Goal: Information Seeking & Learning: Learn about a topic

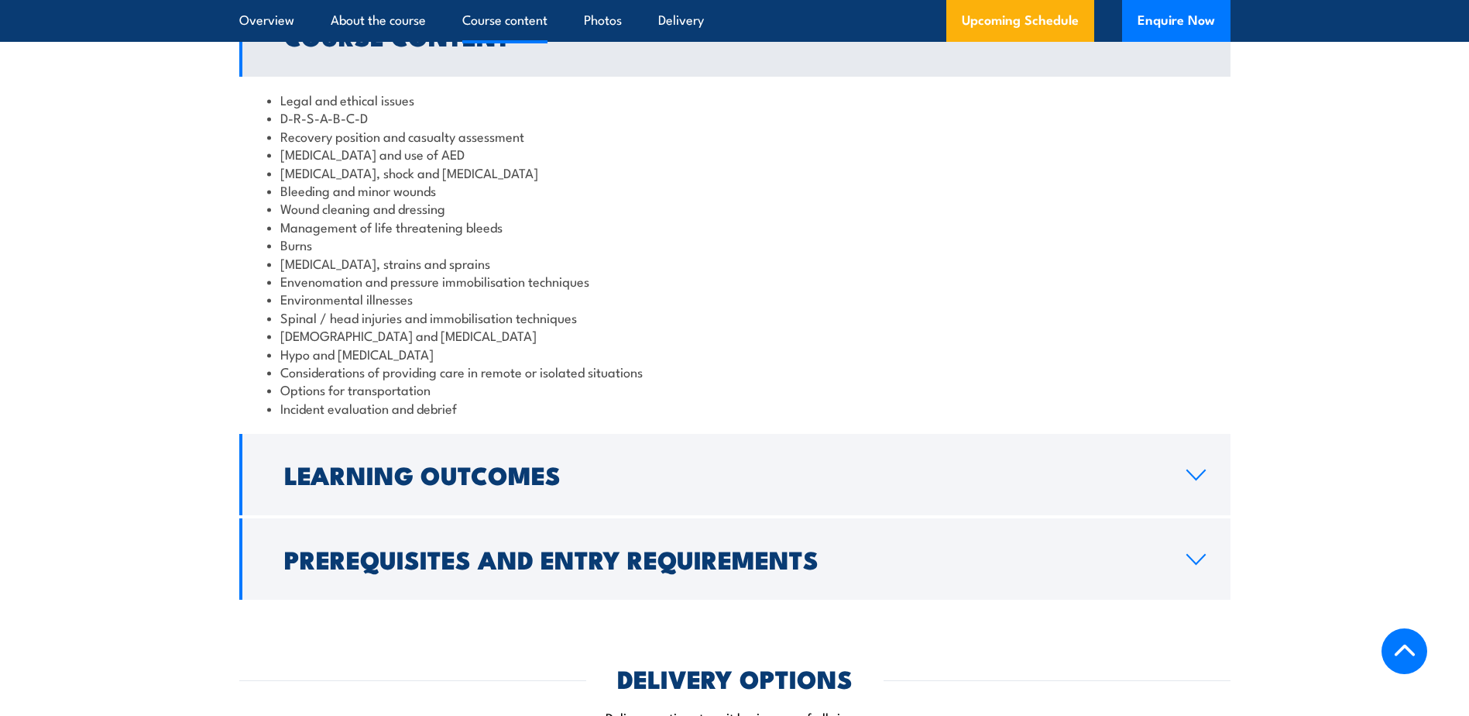
scroll to position [1549, 0]
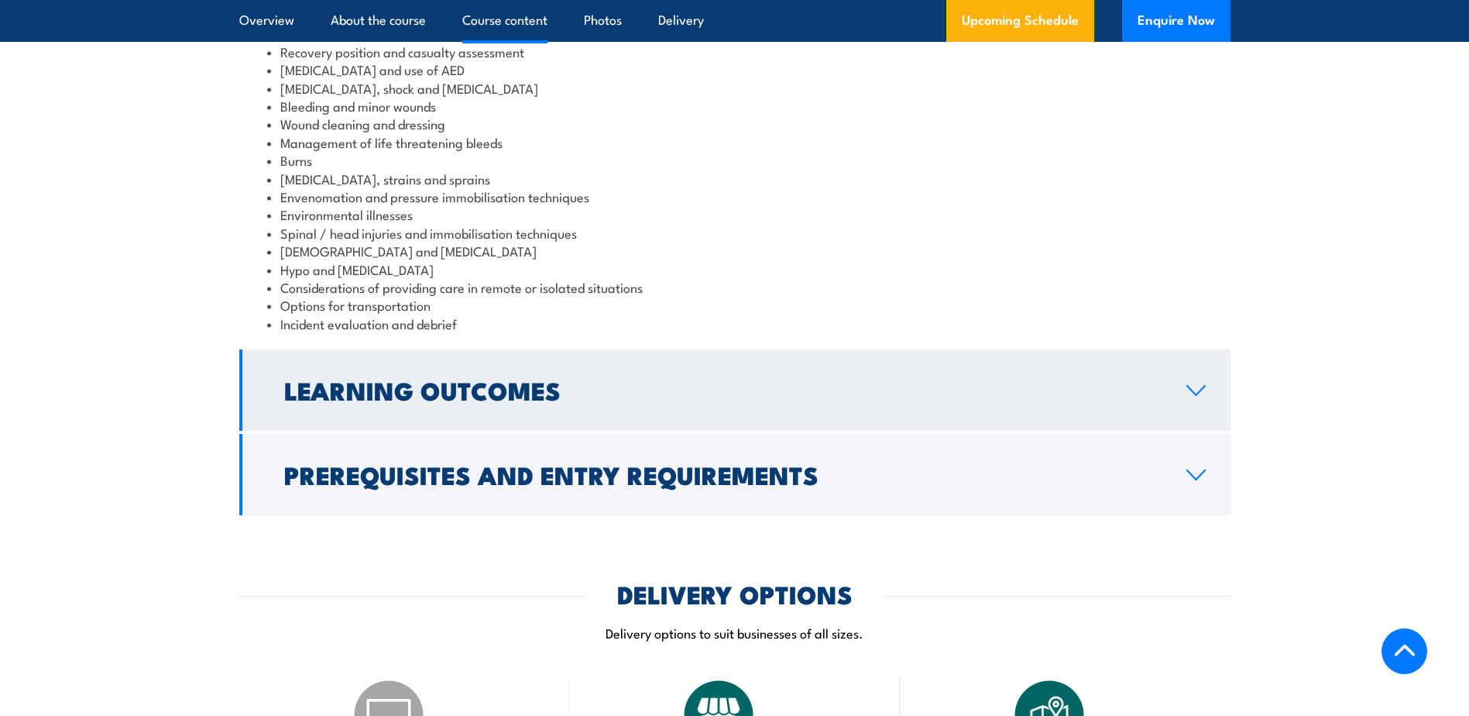
click at [1192, 384] on icon at bounding box center [1196, 390] width 21 height 12
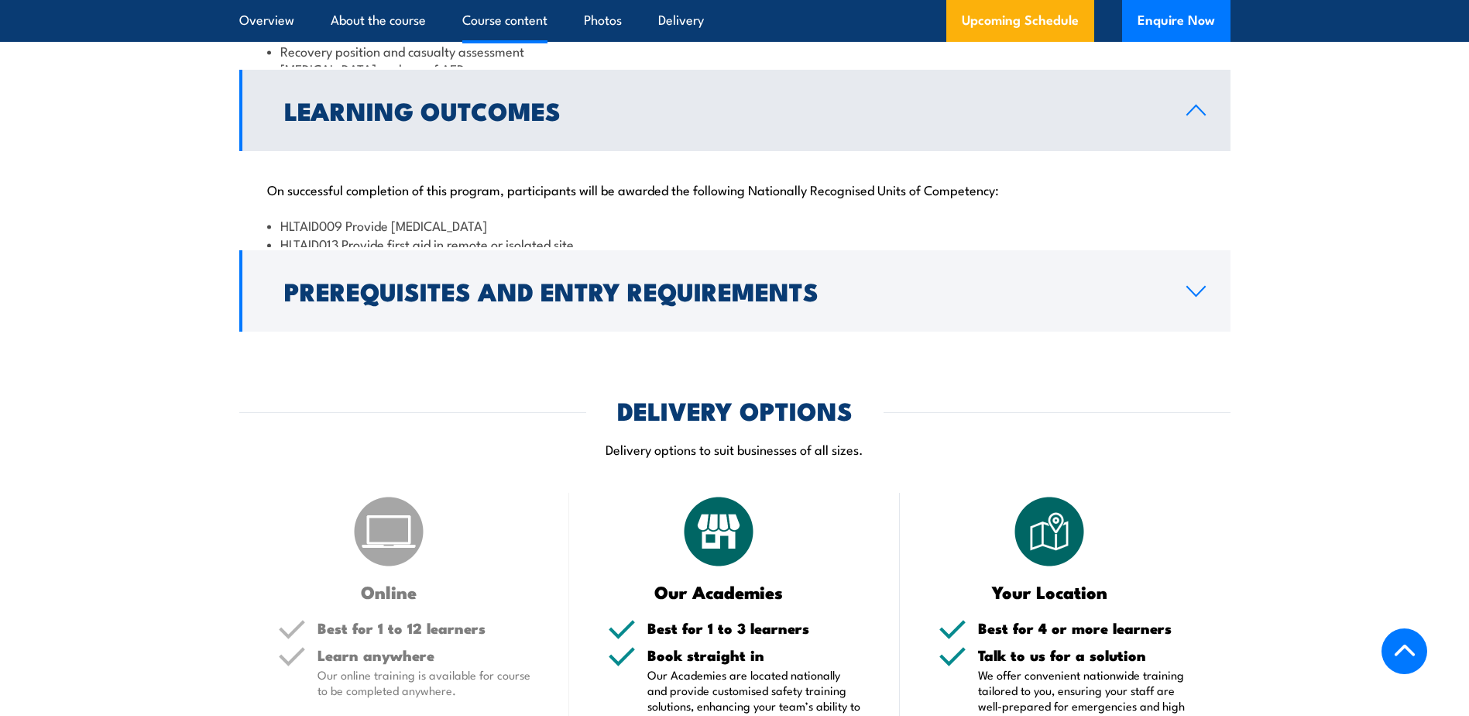
scroll to position [1530, 0]
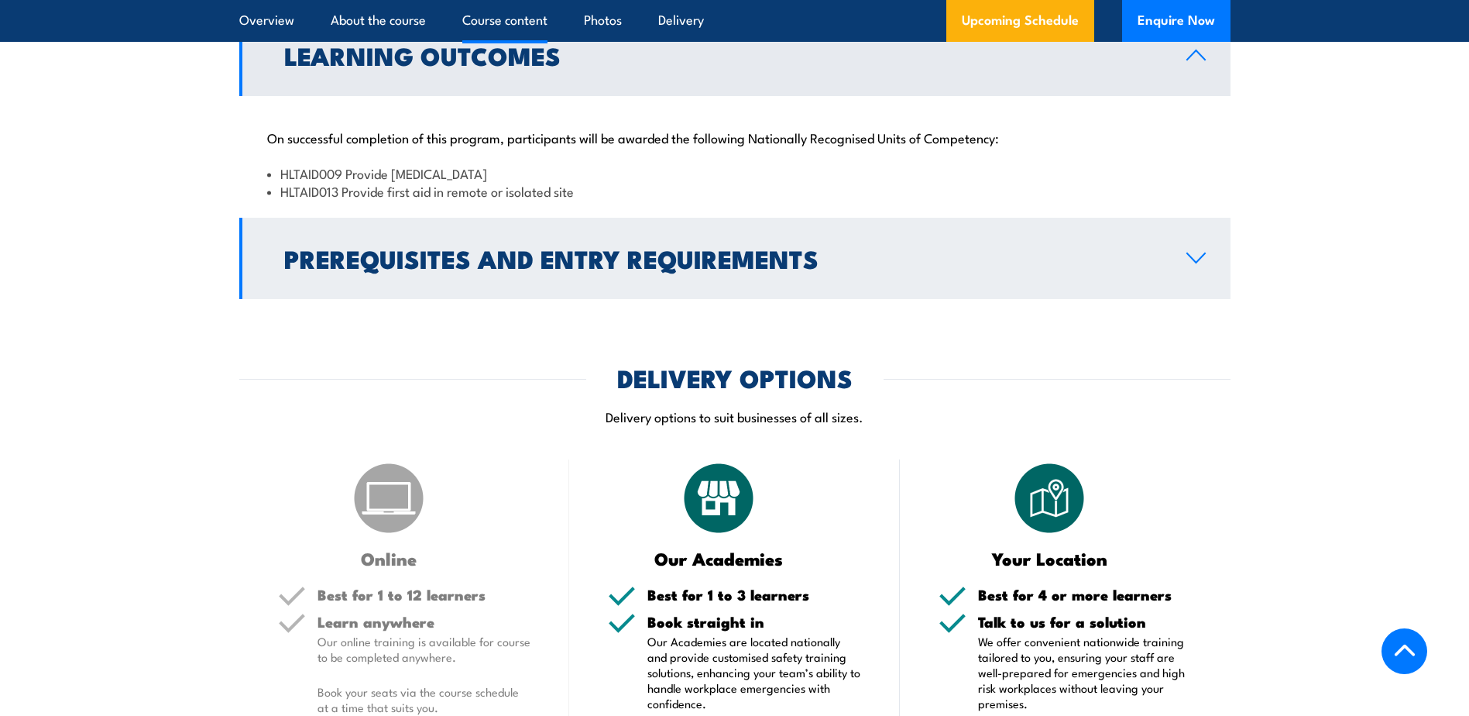
click at [1184, 235] on link "Prerequisites and Entry Requirements" at bounding box center [735, 258] width 992 height 81
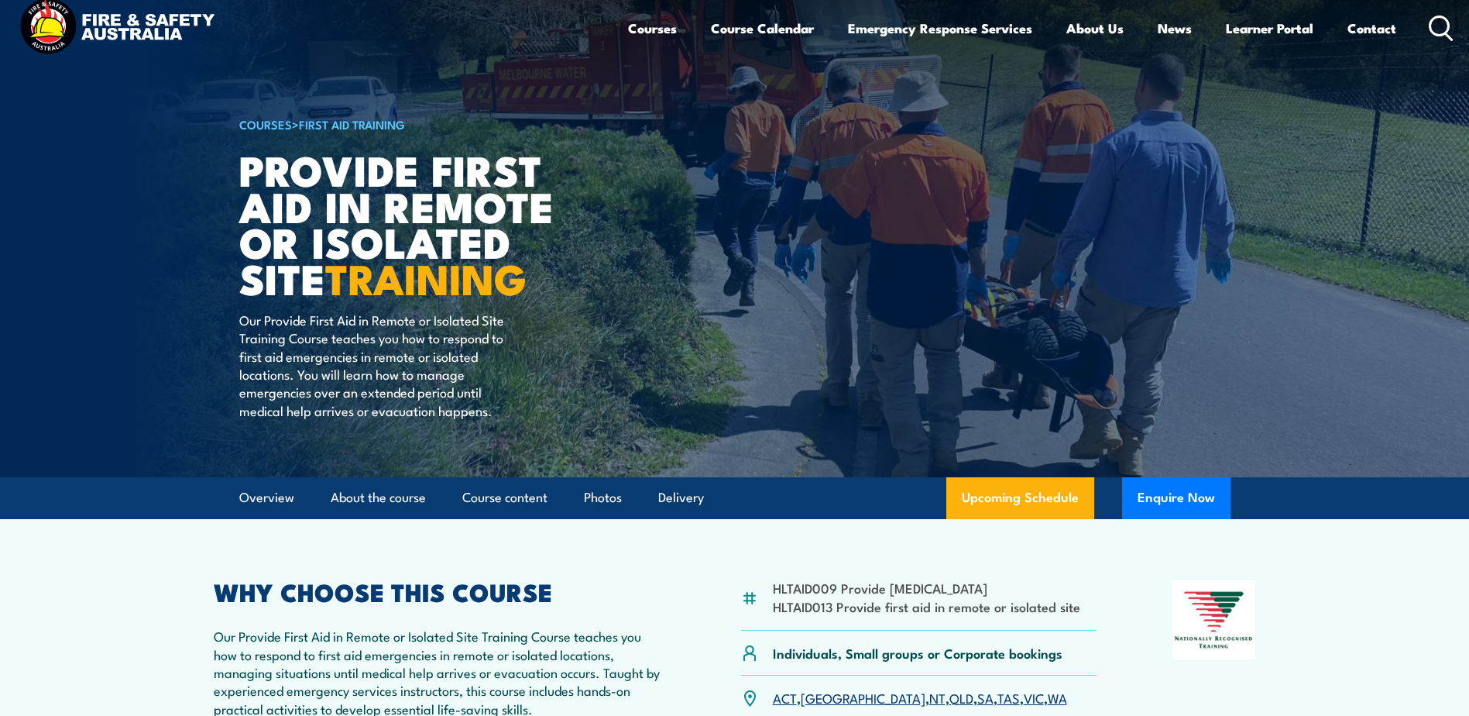
scroll to position [0, 0]
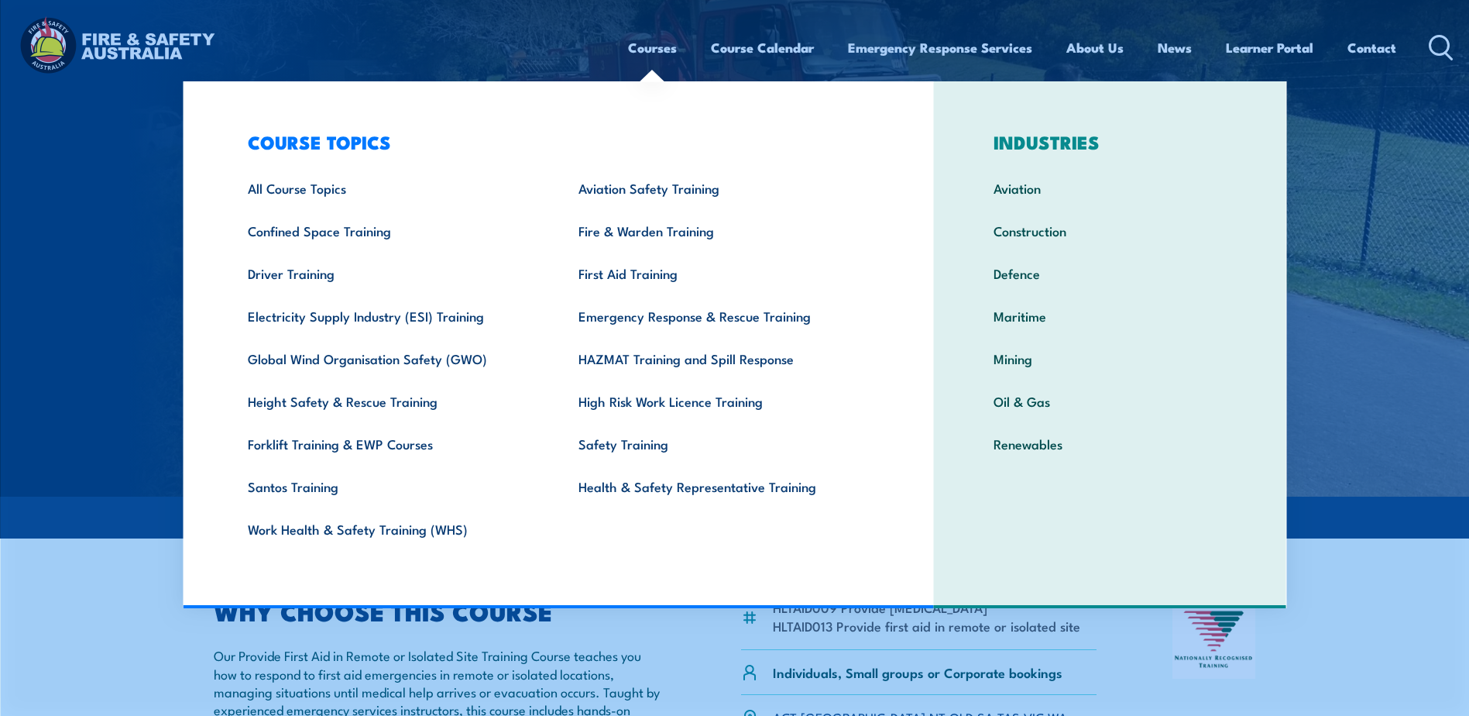
click at [649, 52] on link "Courses" at bounding box center [652, 47] width 49 height 41
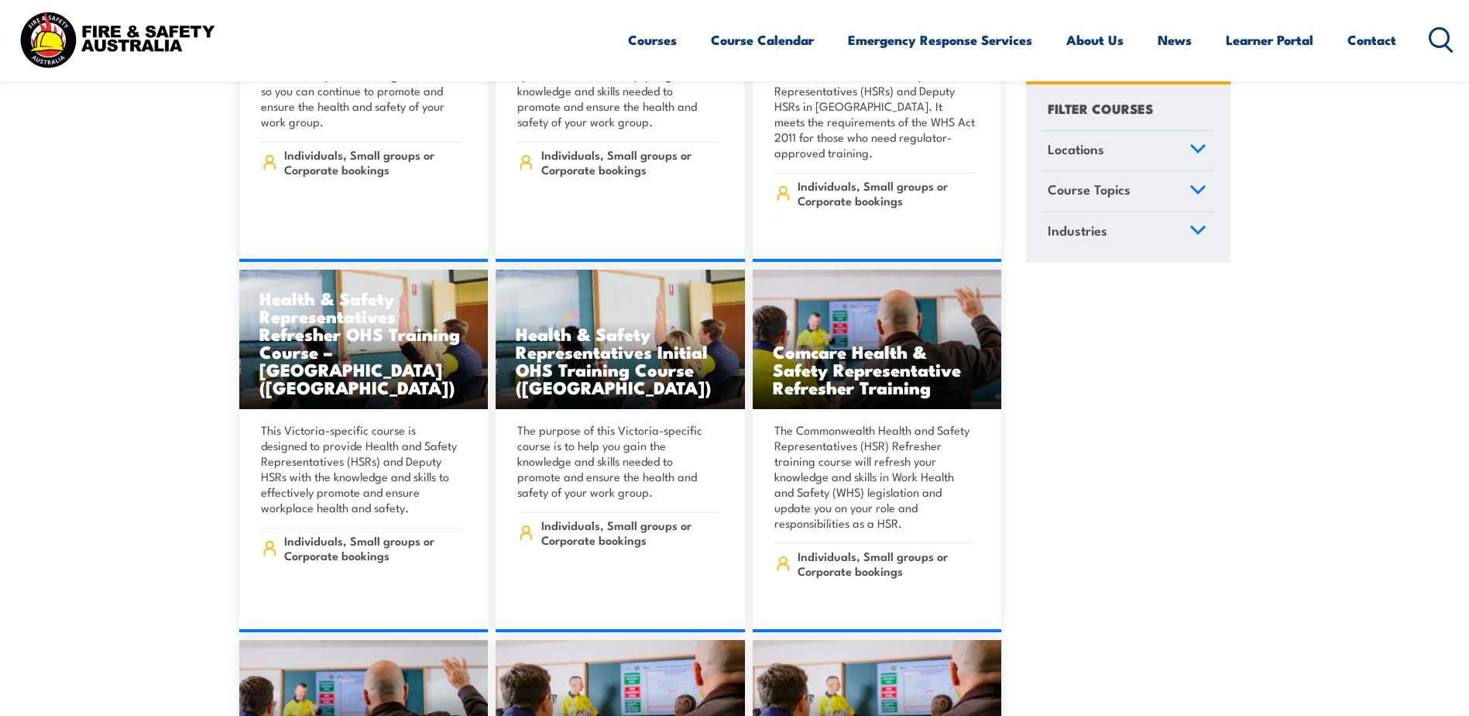
scroll to position [7514, 0]
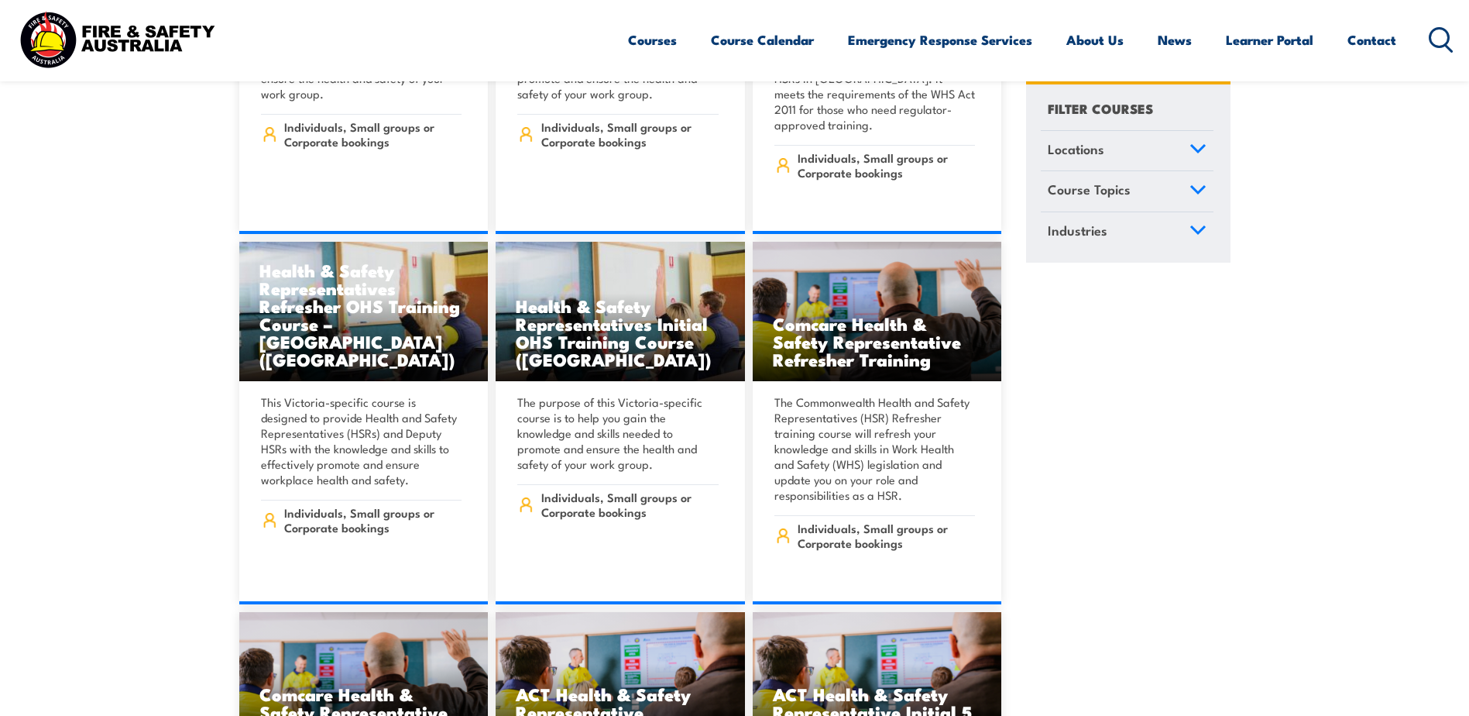
click at [1196, 194] on icon at bounding box center [1198, 189] width 17 height 11
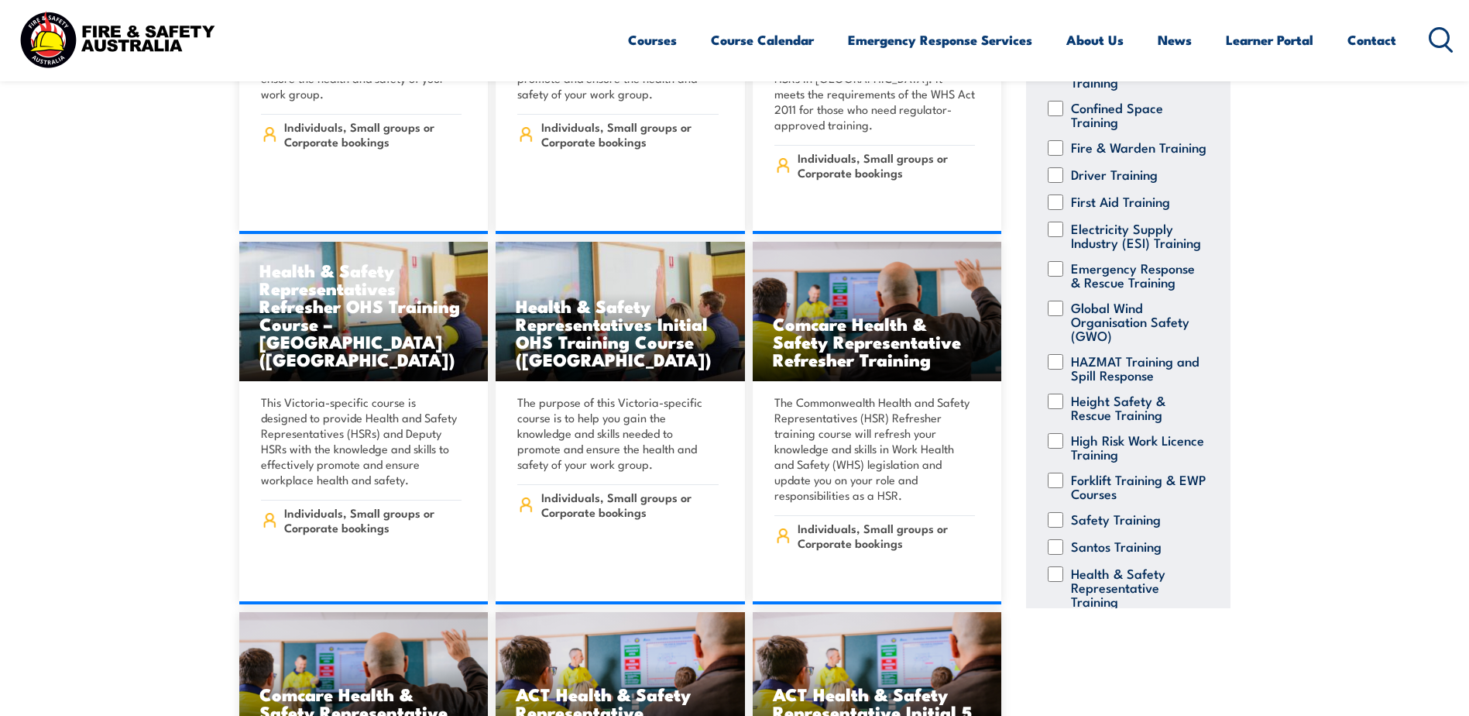
scroll to position [155, 0]
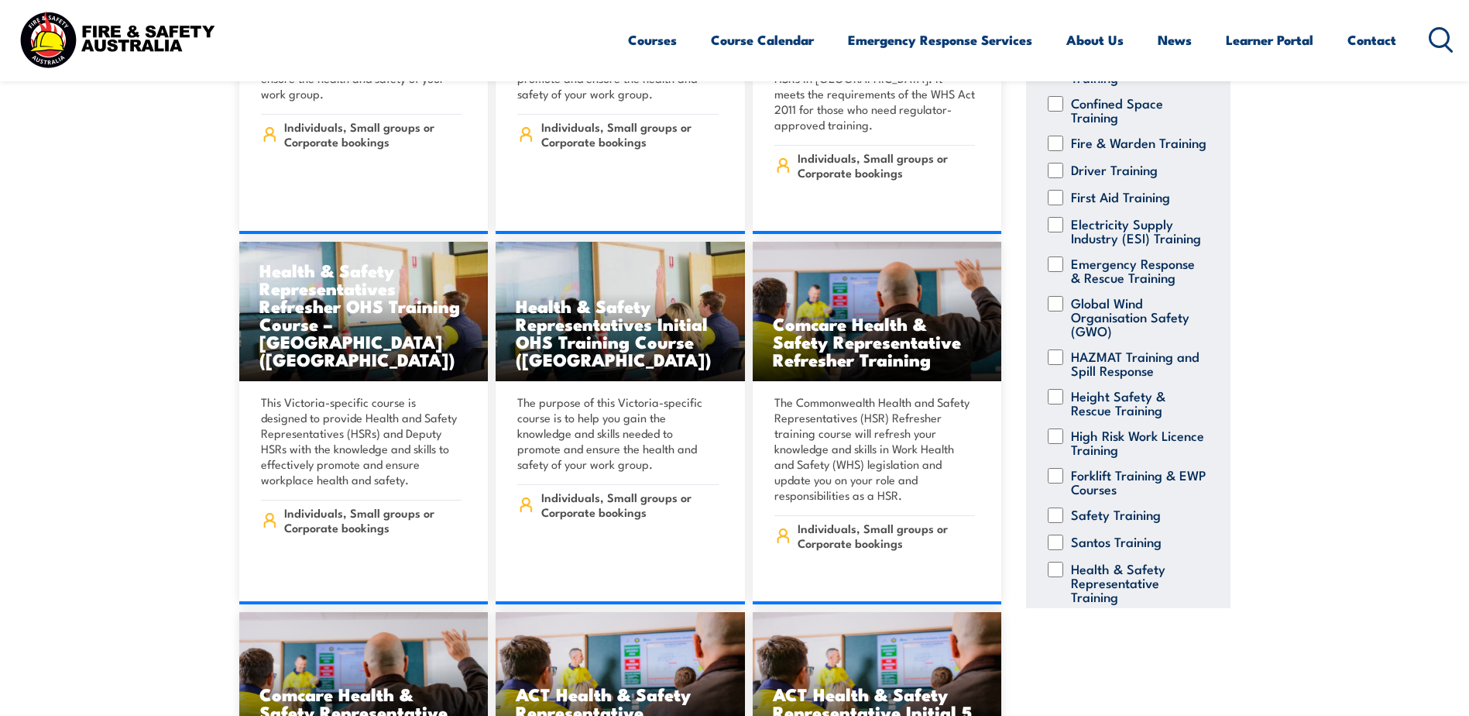
click at [1063, 272] on input "Emergency Response & Rescue Training" at bounding box center [1055, 263] width 15 height 15
checkbox input "true"
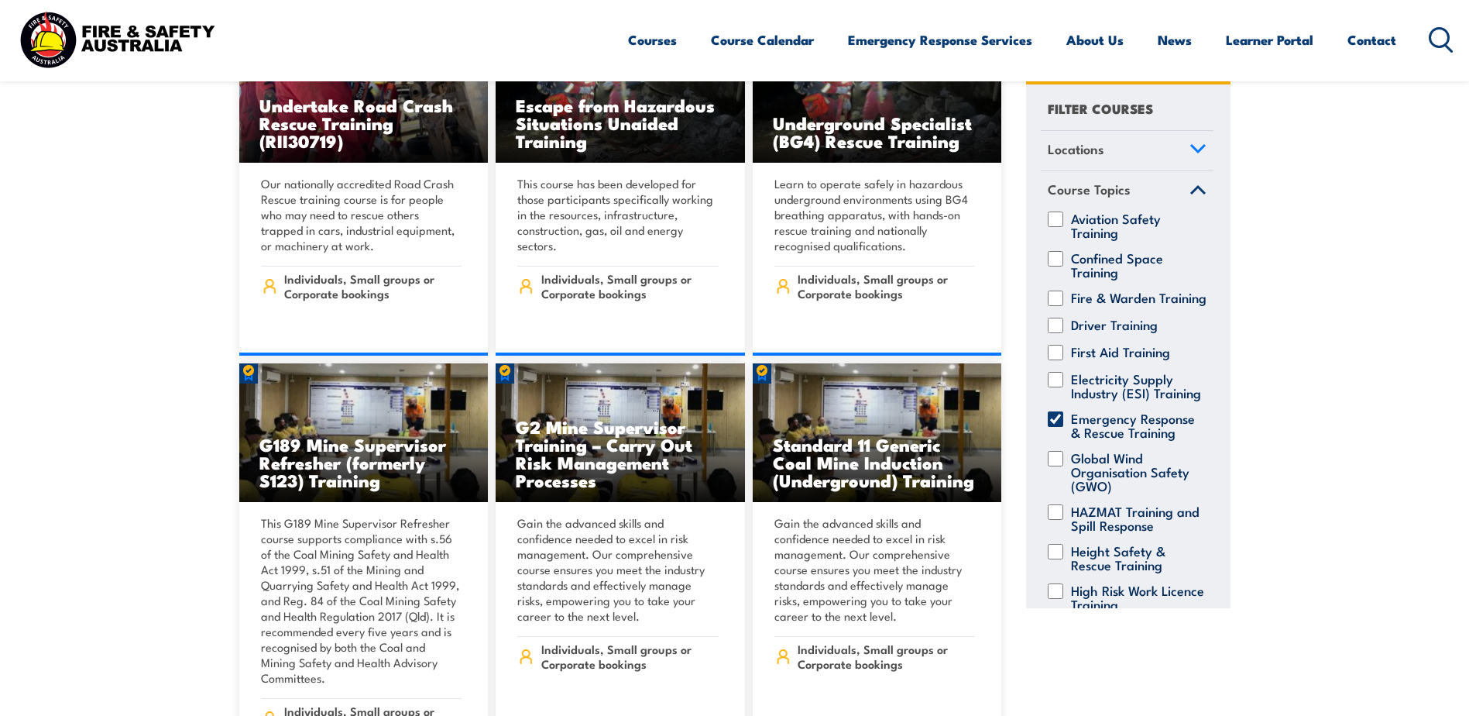
click at [1057, 360] on input "First Aid Training" at bounding box center [1055, 352] width 15 height 15
checkbox input "true"
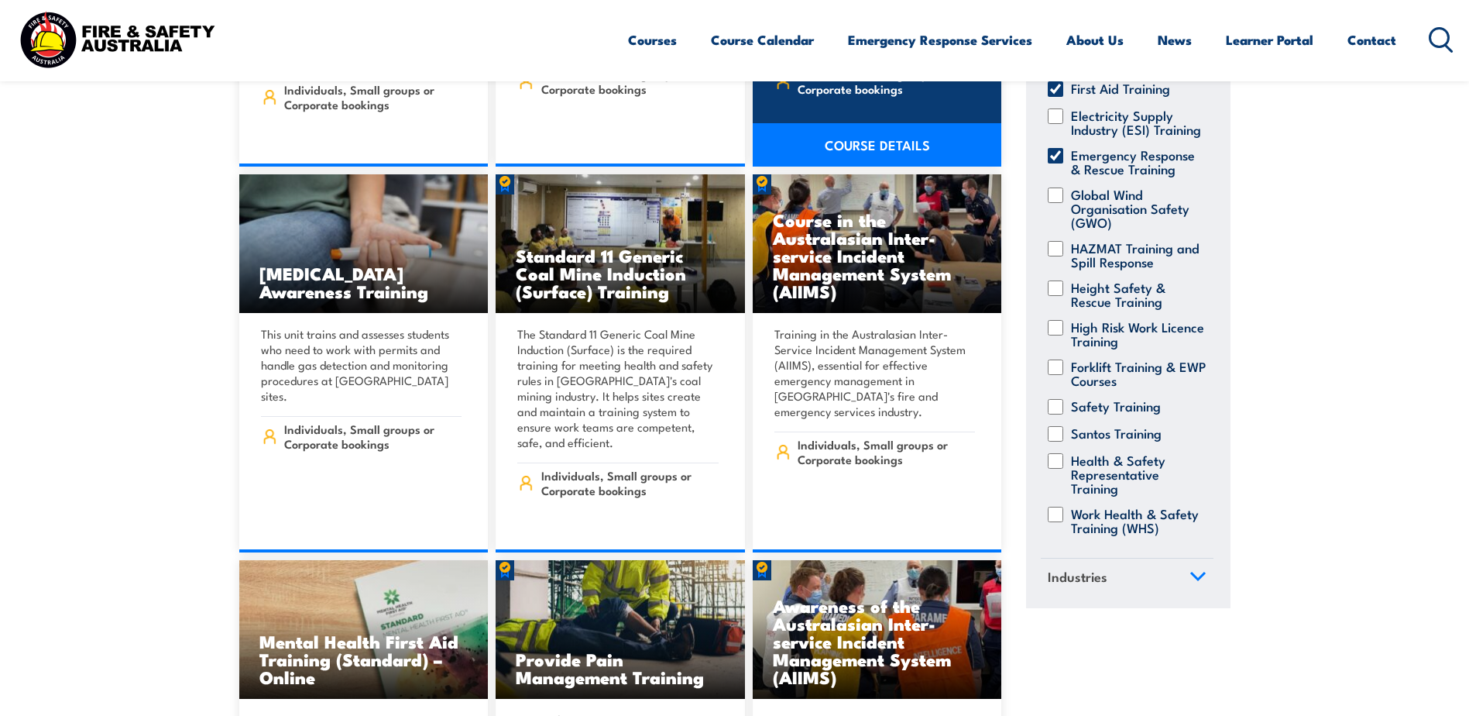
scroll to position [2772, 0]
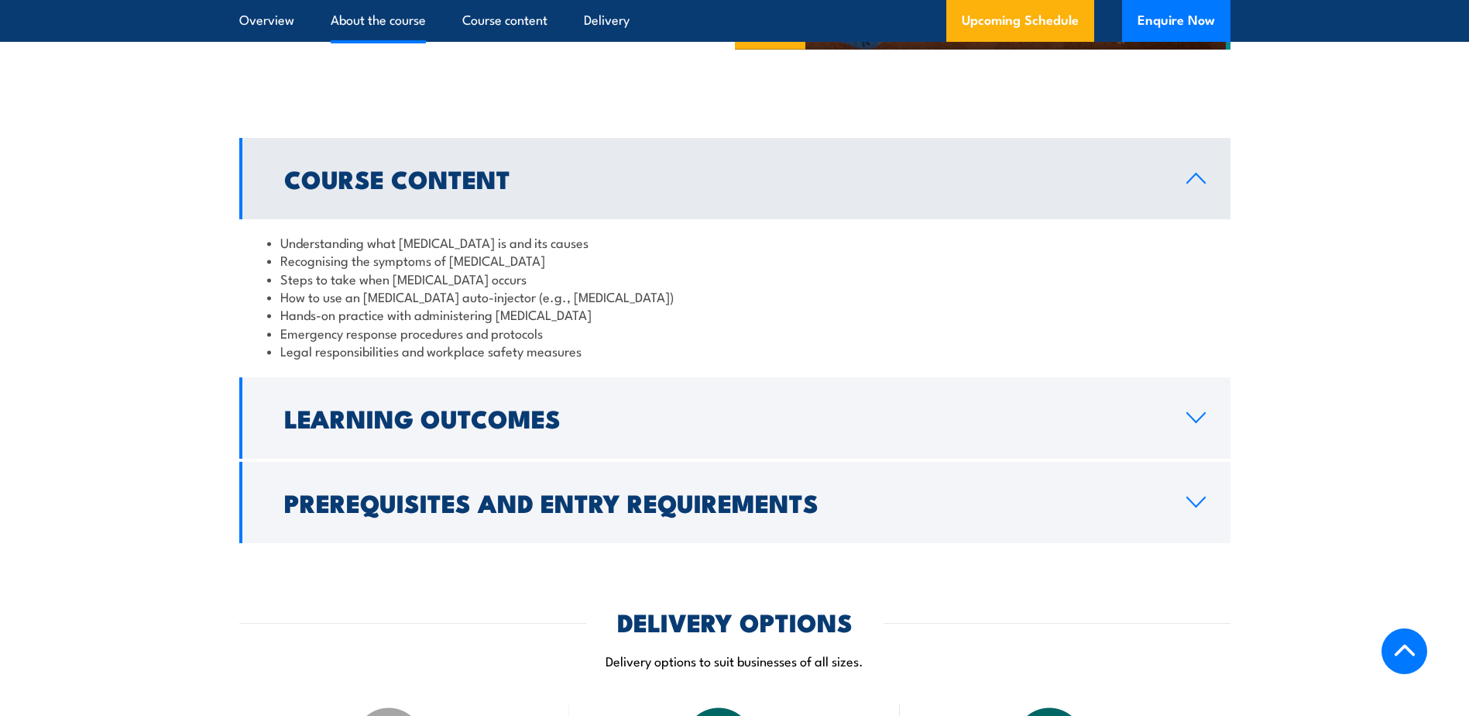
scroll to position [1162, 0]
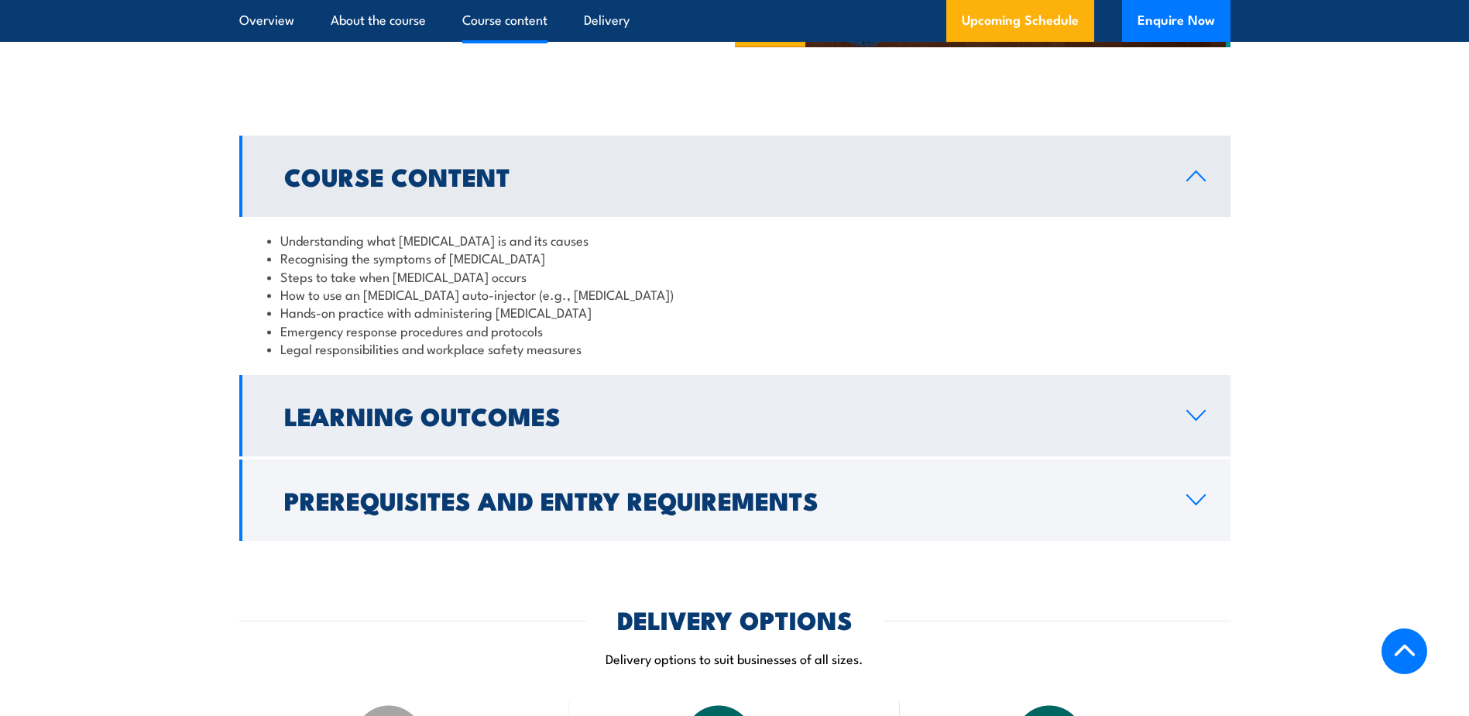
click at [1200, 409] on icon at bounding box center [1196, 415] width 21 height 12
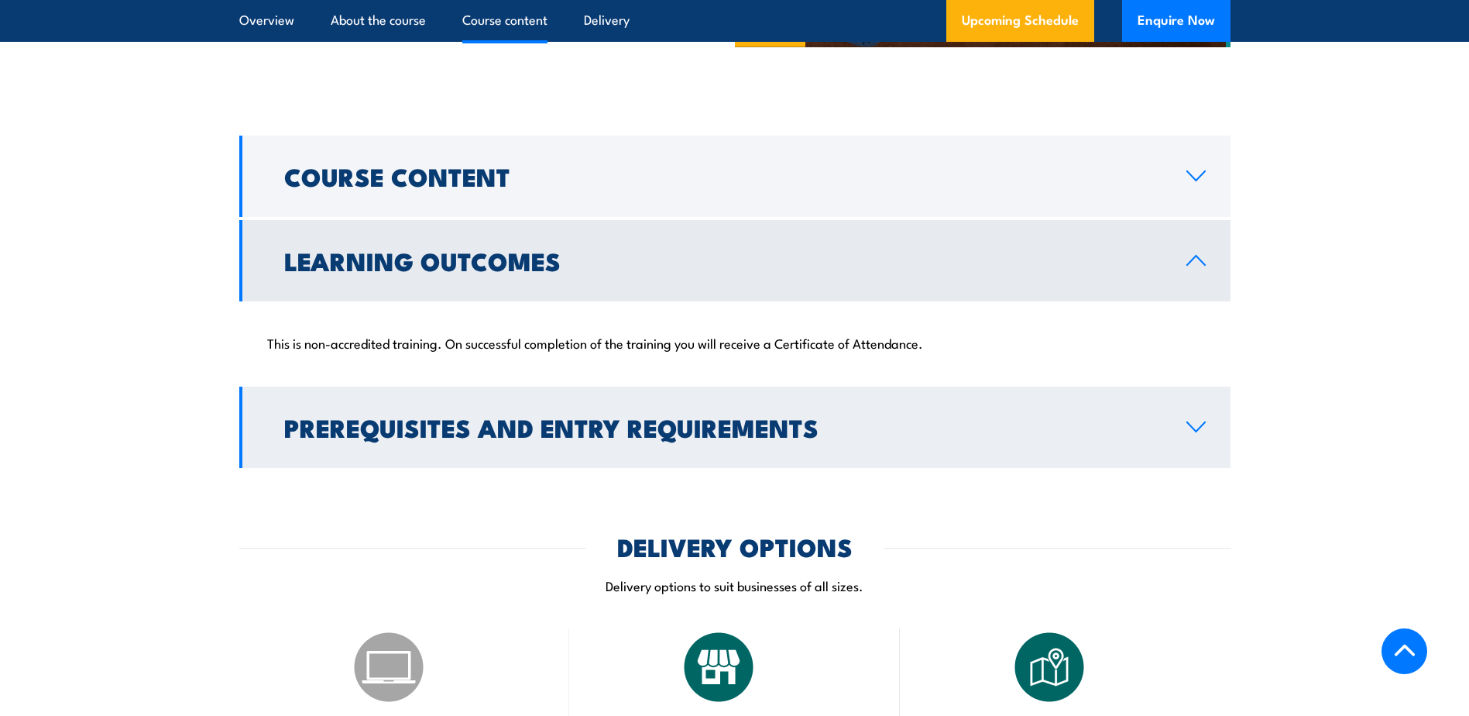
click at [1188, 421] on icon at bounding box center [1196, 427] width 21 height 12
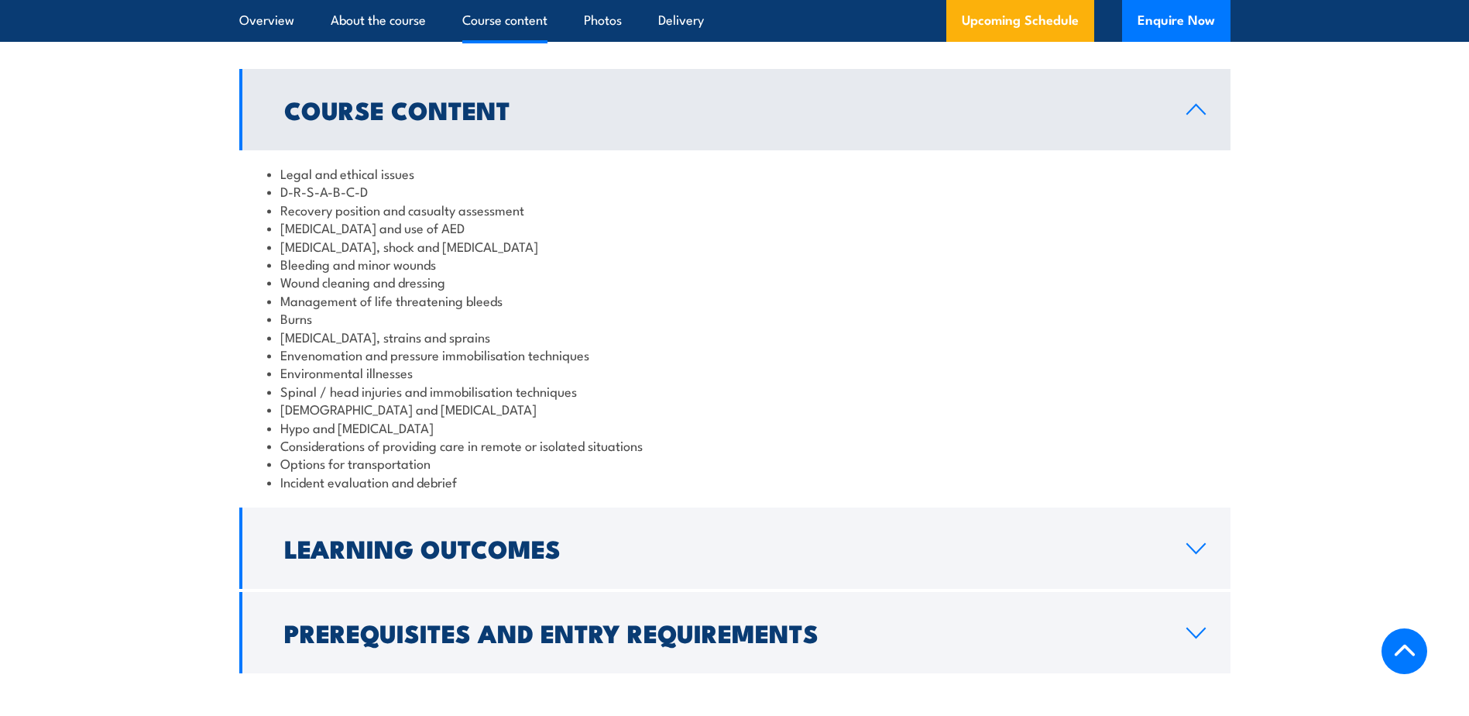
scroll to position [1394, 0]
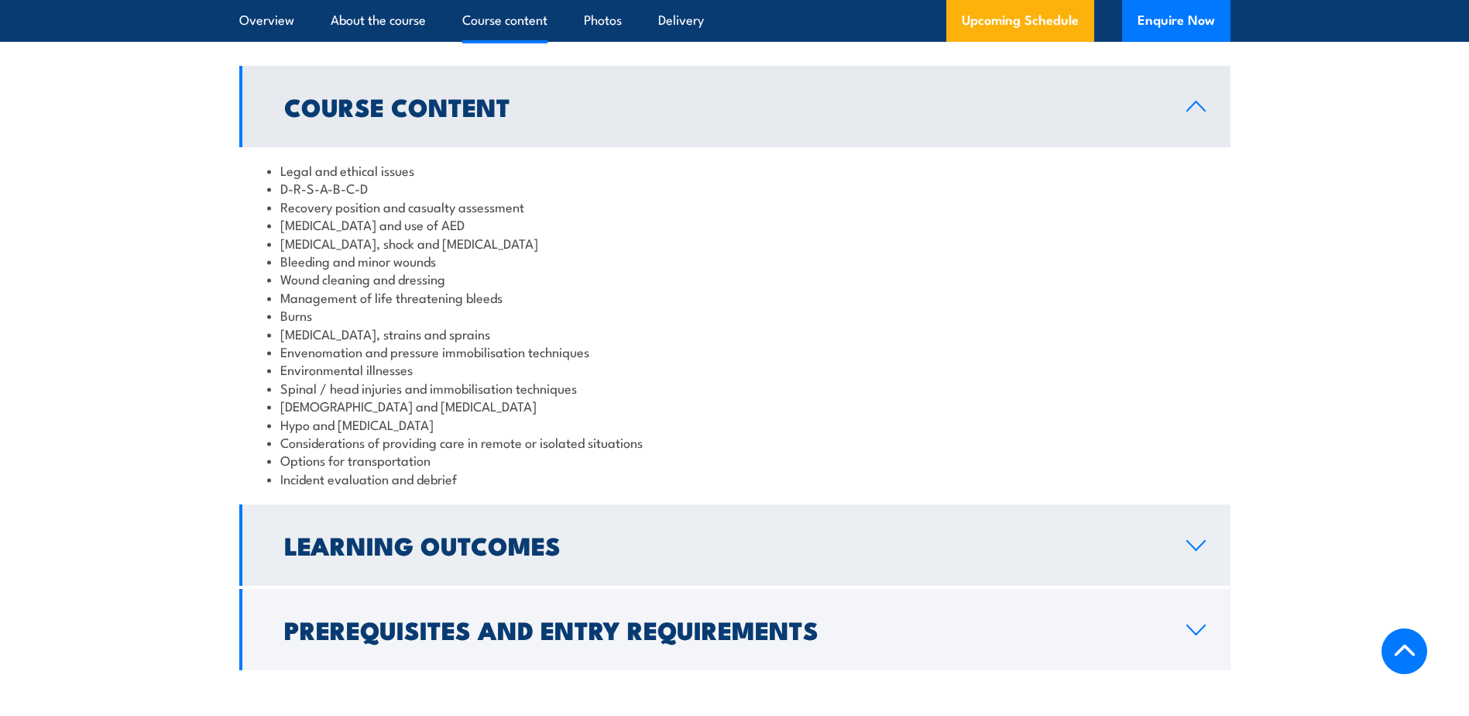
click at [1166, 538] on link "Learning Outcomes" at bounding box center [735, 544] width 992 height 81
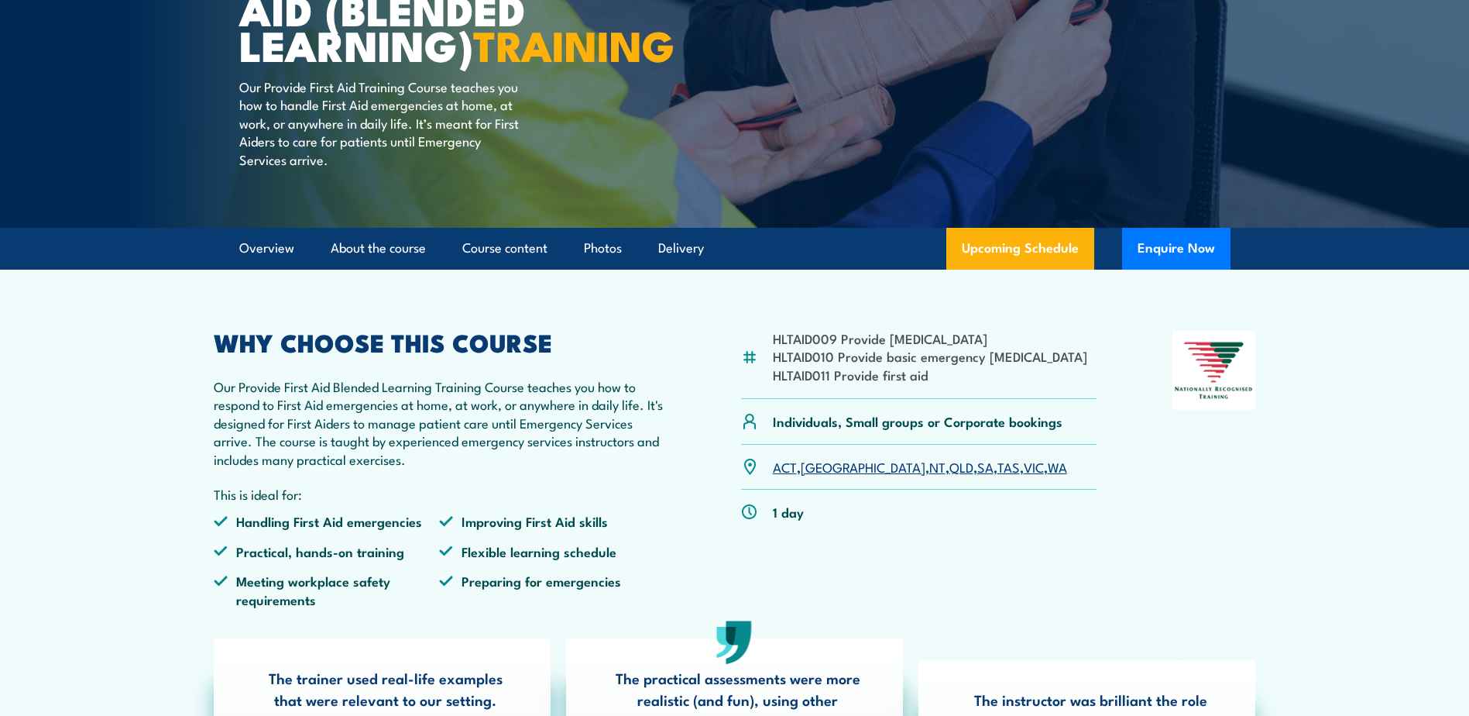
scroll to position [232, 0]
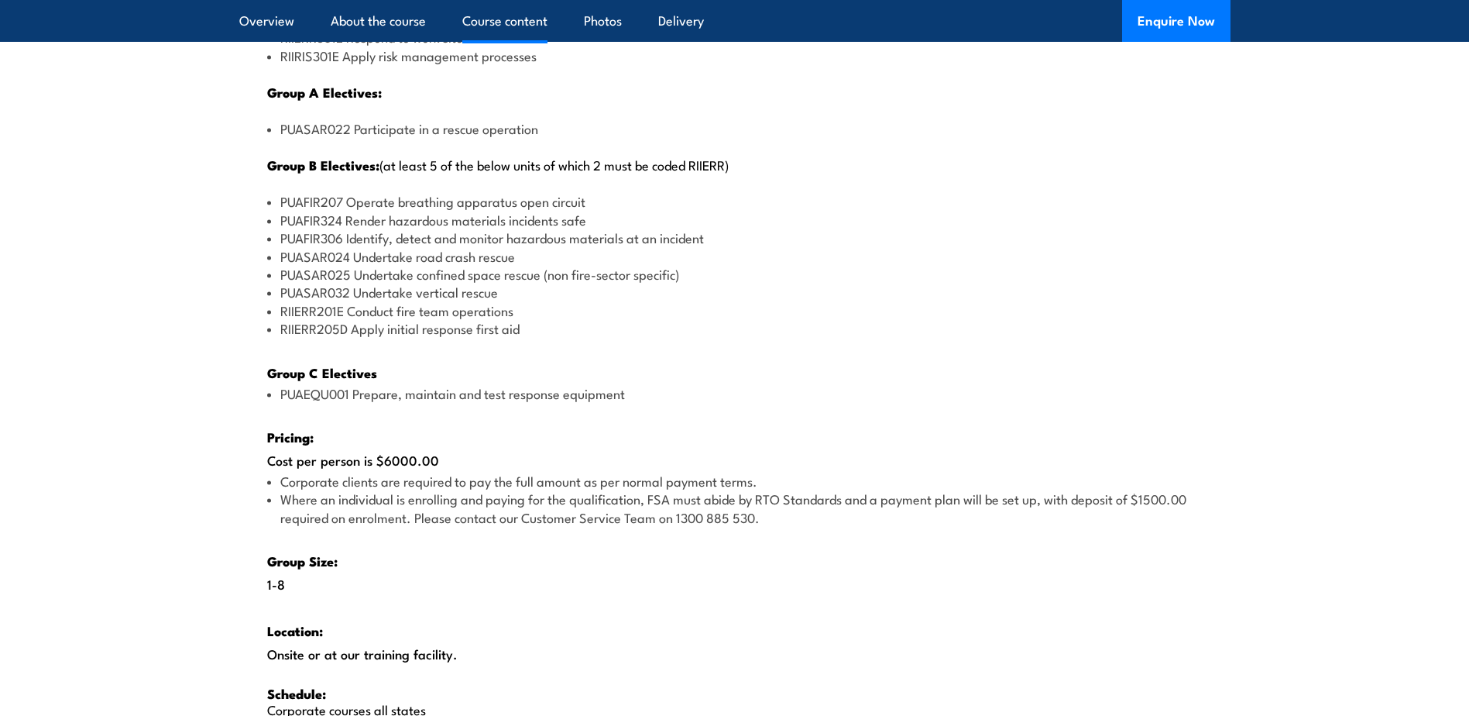
scroll to position [2091, 0]
